Goal: Check status: Check status

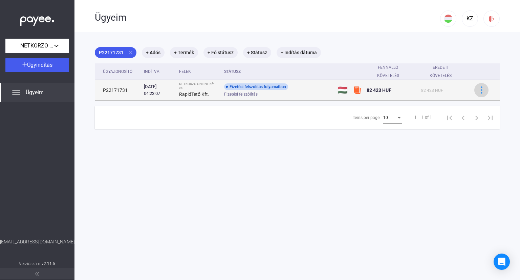
click at [479, 88] on img at bounding box center [481, 89] width 7 height 7
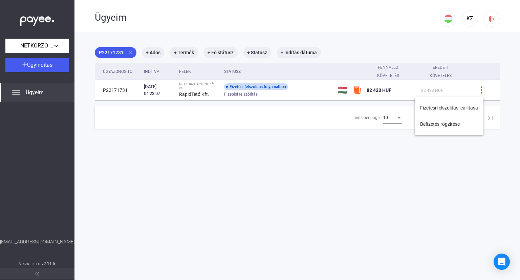
click at [267, 114] on div at bounding box center [260, 140] width 520 height 280
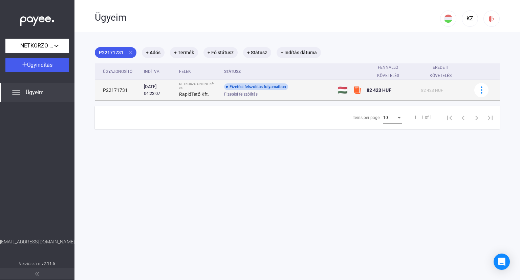
click at [112, 89] on td "P22171731" at bounding box center [118, 90] width 46 height 20
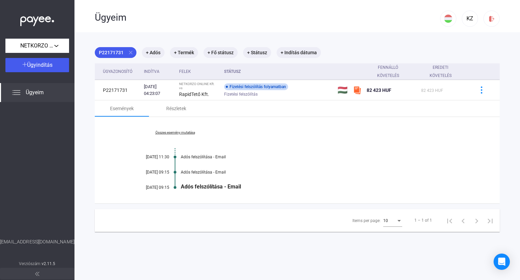
click at [190, 132] on link "Összes esemény mutatása" at bounding box center [175, 132] width 93 height 4
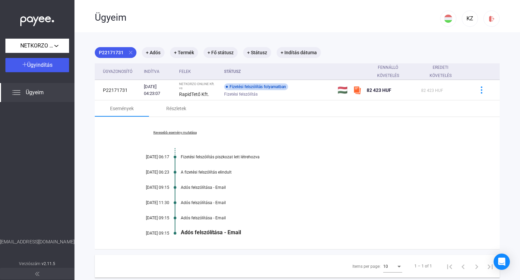
drag, startPoint x: 196, startPoint y: 171, endPoint x: 234, endPoint y: 171, distance: 38.6
click at [234, 171] on div "A fizetési felszólítás elindult" at bounding box center [323, 172] width 285 height 5
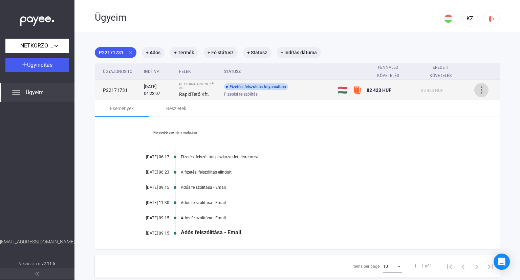
click at [478, 90] on img at bounding box center [481, 89] width 7 height 7
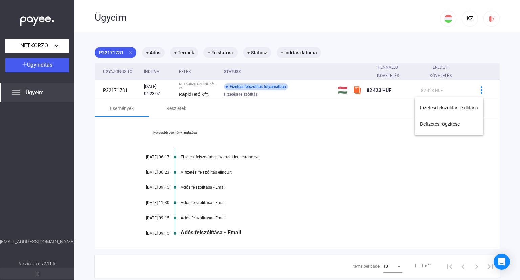
click at [481, 159] on div at bounding box center [260, 140] width 520 height 280
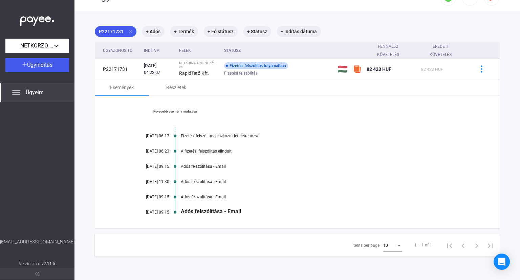
scroll to position [32, 0]
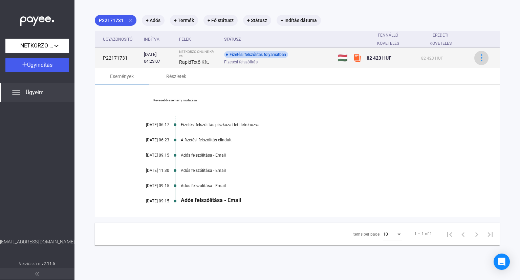
click at [479, 57] on img at bounding box center [481, 57] width 7 height 7
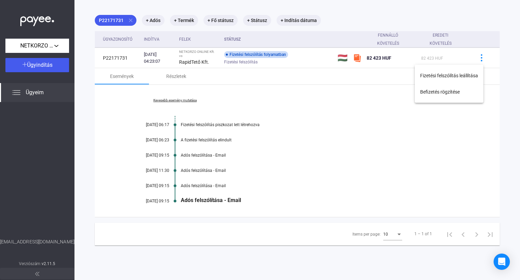
click at [310, 125] on div at bounding box center [260, 140] width 520 height 280
